Goal: Find specific page/section: Find specific page/section

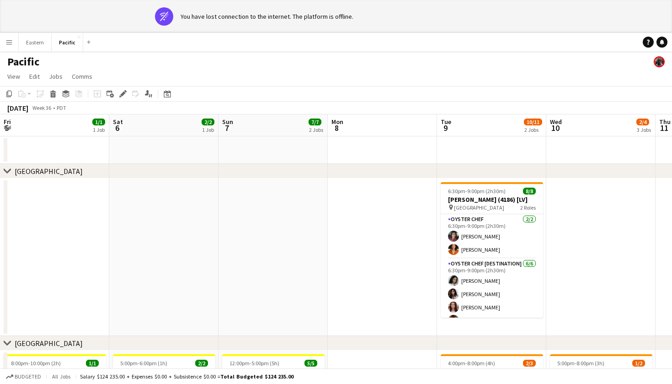
scroll to position [0, 265]
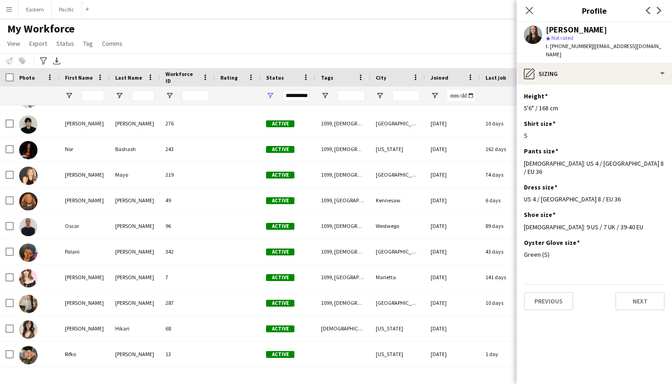
scroll to position [2157, 0]
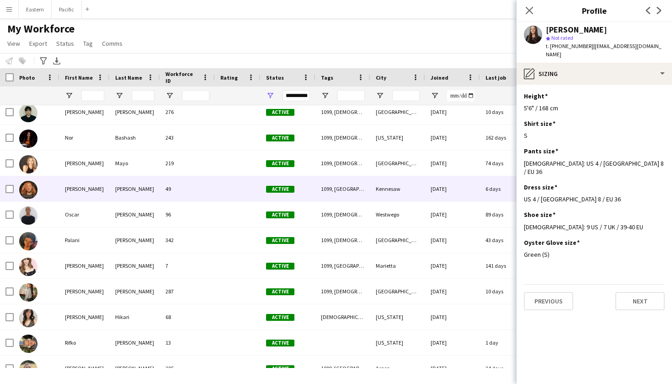
click at [96, 191] on div "[PERSON_NAME]" at bounding box center [84, 188] width 50 height 25
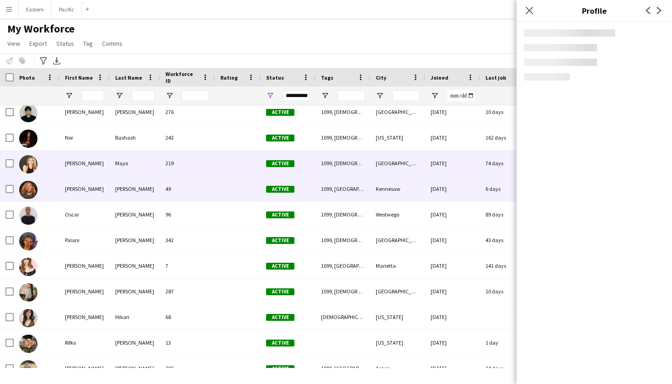
click at [108, 156] on div "[PERSON_NAME]" at bounding box center [84, 162] width 50 height 25
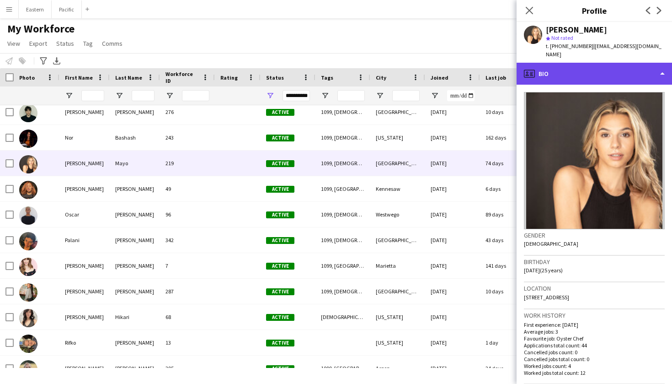
click at [583, 63] on div "profile Bio" at bounding box center [594, 74] width 155 height 22
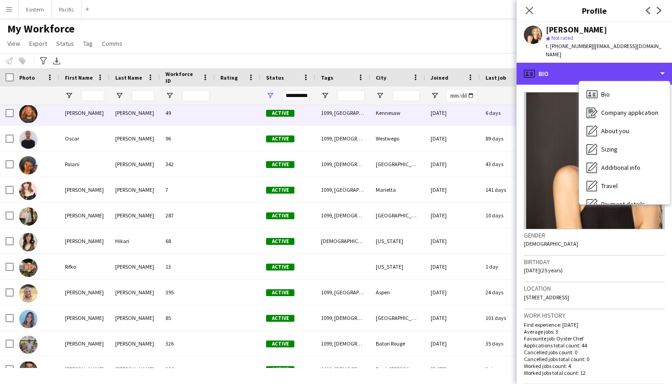
scroll to position [2239, 0]
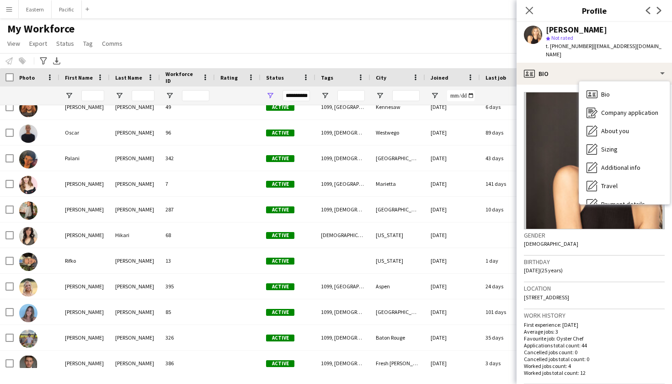
click at [650, 27] on div "[PERSON_NAME] star Not rated t. [PHONE_NUMBER] | [EMAIL_ADDRESS][DOMAIN_NAME]" at bounding box center [594, 42] width 155 height 41
